Goal: Transaction & Acquisition: Subscribe to service/newsletter

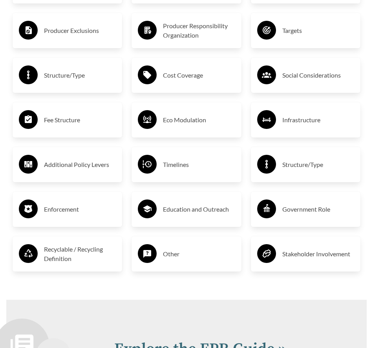
scroll to position [1562, 0]
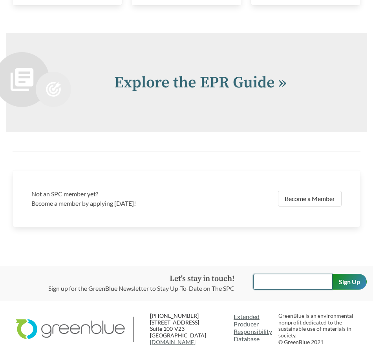
click at [282, 274] on input "text" at bounding box center [292, 282] width 79 height 16
drag, startPoint x: 282, startPoint y: 272, endPoint x: 217, endPoint y: 263, distance: 65.0
click at [218, 266] on div "Let's stay in touch! Sign up for the GreenBlue Newsletter to Stay Up-To-Date on…" at bounding box center [186, 283] width 373 height 35
type input "[PERSON_NAME][EMAIL_ADDRESS][PERSON_NAME][DOMAIN_NAME]"
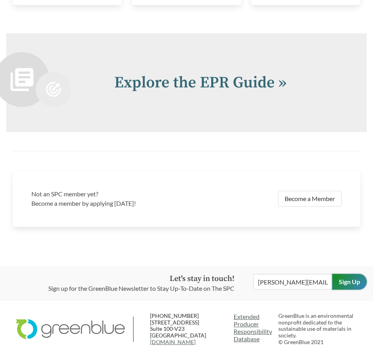
click at [355, 274] on input "Sign Up" at bounding box center [349, 282] width 35 height 16
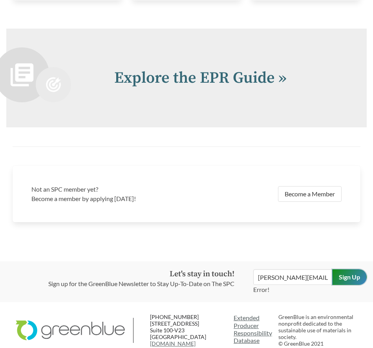
scroll to position [1568, 0]
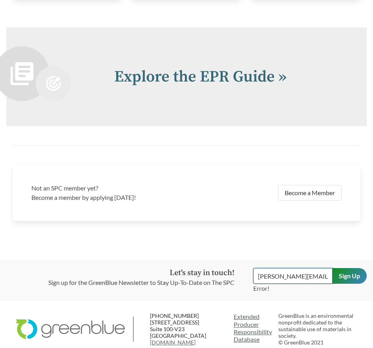
click at [309, 270] on input "[PERSON_NAME][EMAIL_ADDRESS][PERSON_NAME][DOMAIN_NAME]" at bounding box center [292, 276] width 79 height 16
drag, startPoint x: 312, startPoint y: 269, endPoint x: 332, endPoint y: 265, distance: 21.2
click at [332, 268] on form "[PERSON_NAME][EMAIL_ADDRESS][PERSON_NAME][DOMAIN_NAME] Error! Sign Up" at bounding box center [309, 280] width 113 height 25
click at [354, 269] on input "Sign Up" at bounding box center [349, 276] width 35 height 16
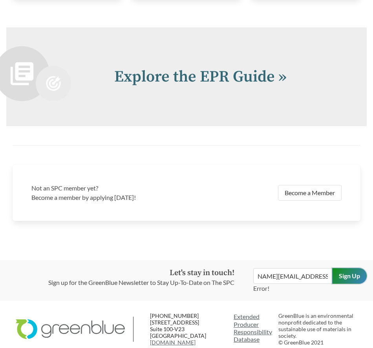
scroll to position [1562, 0]
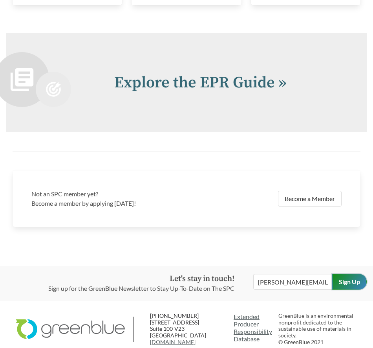
click at [350, 274] on input "Sign Up" at bounding box center [349, 282] width 35 height 16
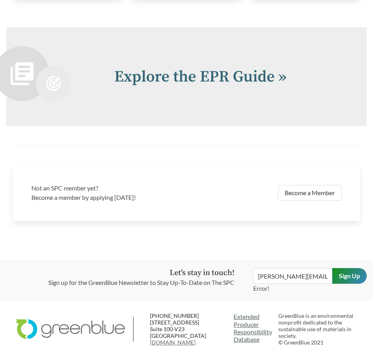
click at [156, 278] on p "Sign up for the GreenBlue Newsletter to Stay Up-To-Date on The SPC" at bounding box center [141, 282] width 186 height 9
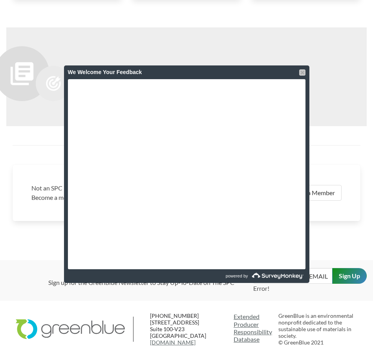
click at [304, 72] on div at bounding box center [302, 72] width 6 height 6
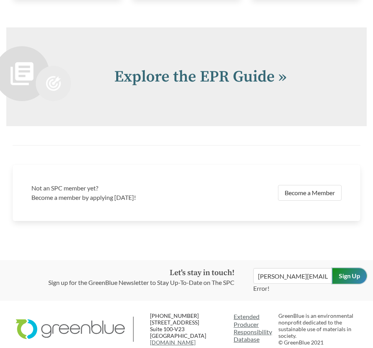
click at [344, 268] on input "Sign Up" at bounding box center [349, 276] width 35 height 16
